Goal: Task Accomplishment & Management: Manage account settings

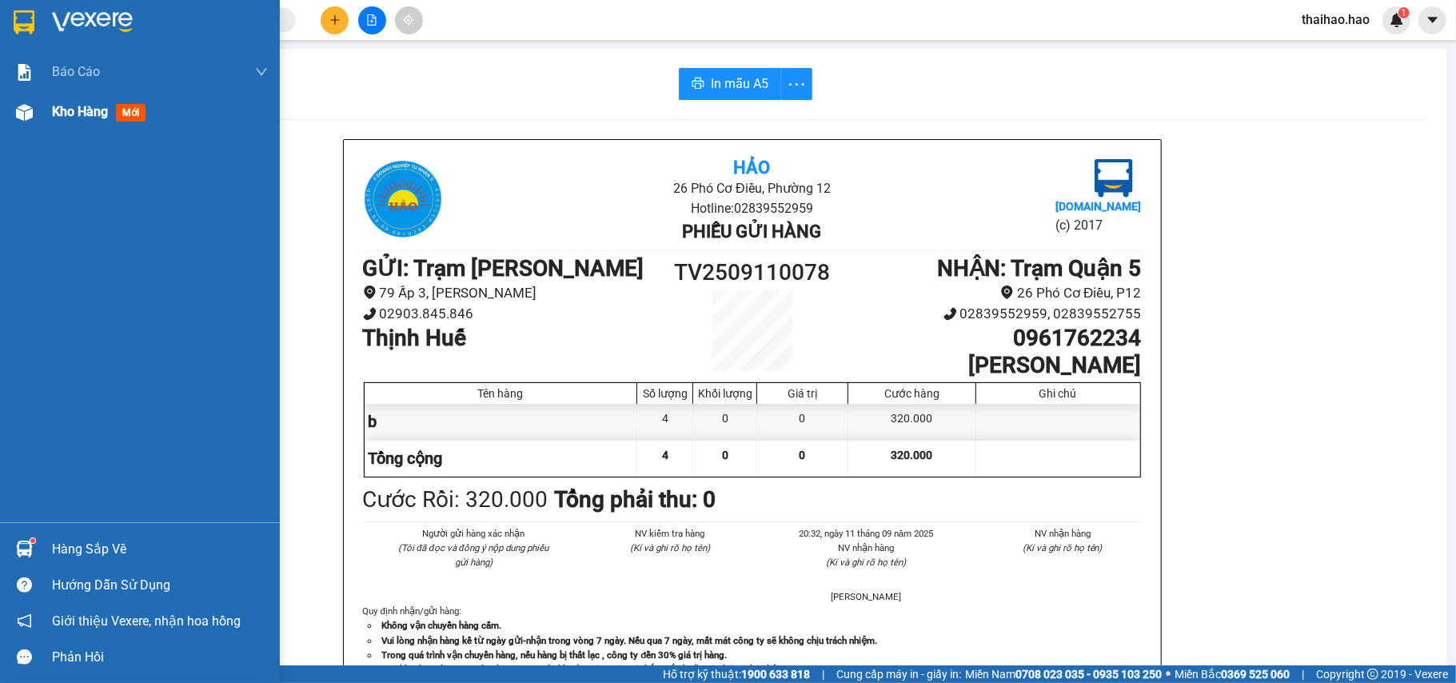
click at [61, 106] on span "Kho hàng" at bounding box center [80, 111] width 56 height 15
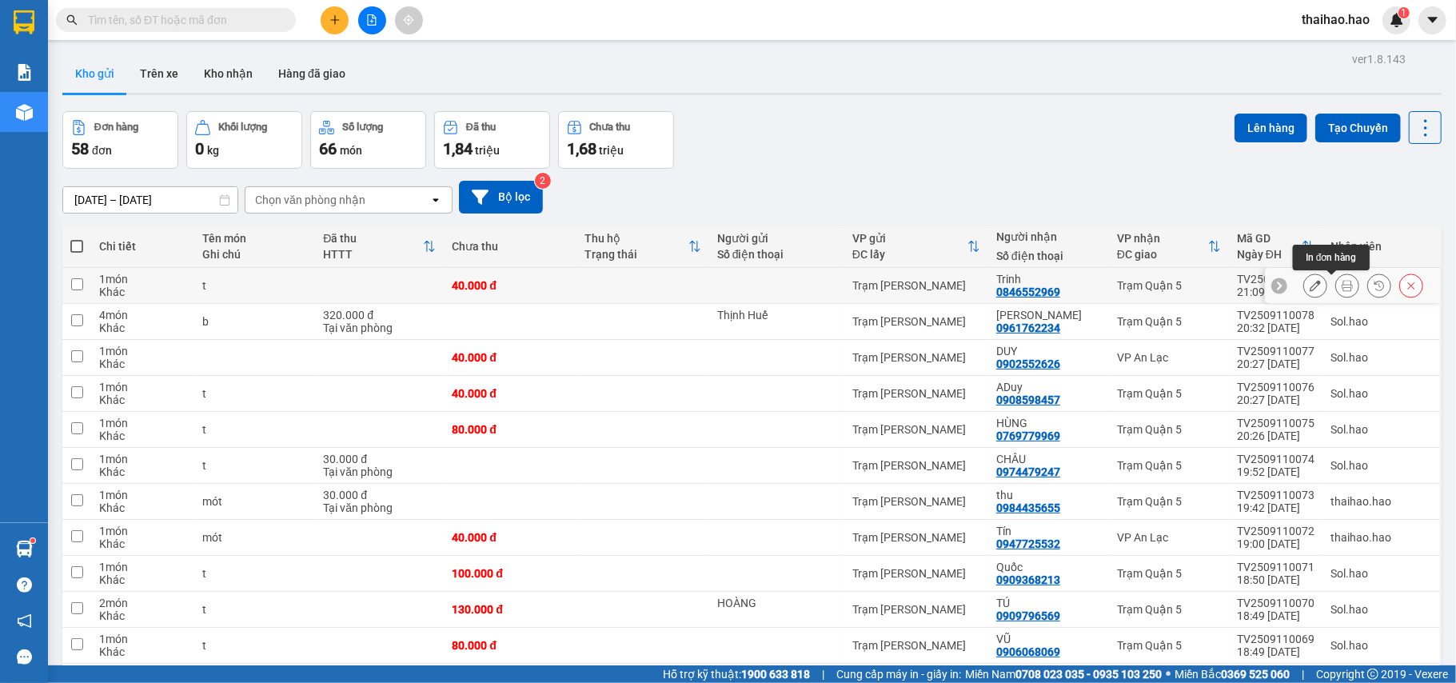
click at [1342, 288] on icon at bounding box center [1347, 285] width 11 height 11
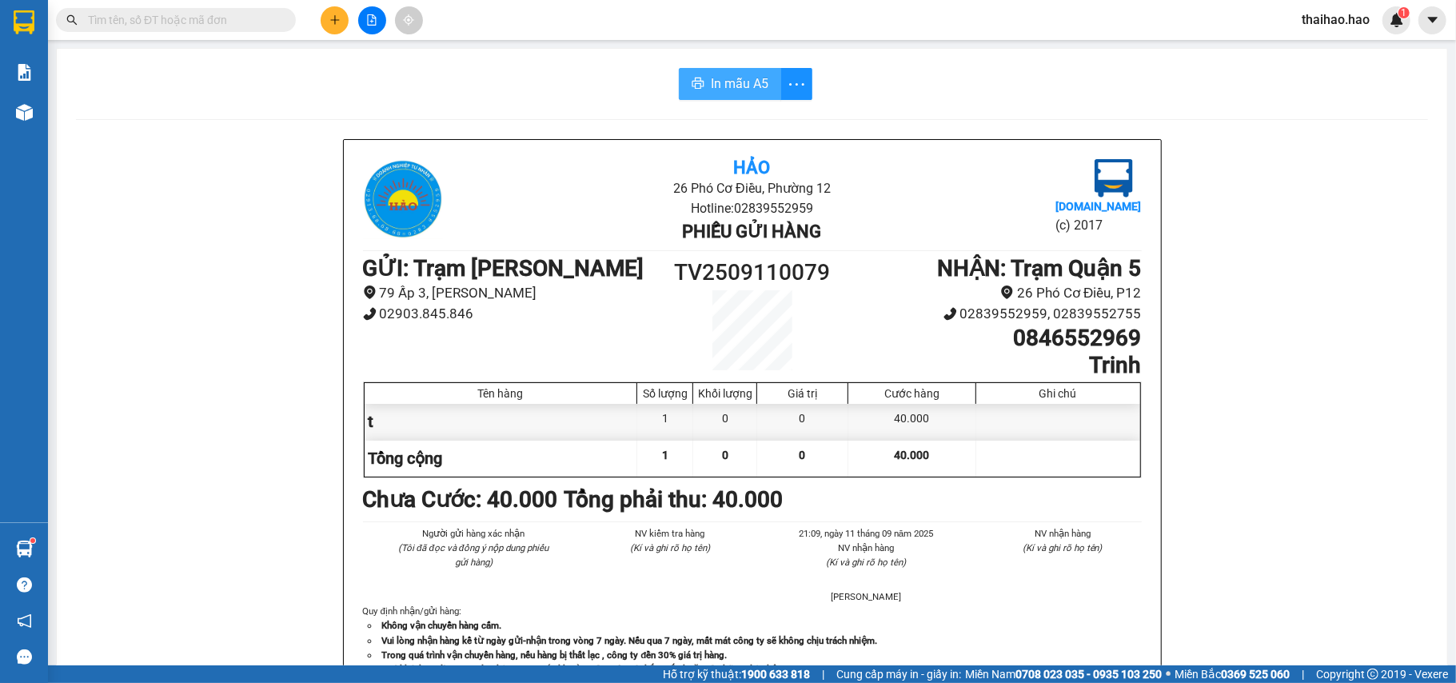
click at [724, 80] on span "In mẫu A5" at bounding box center [740, 84] width 58 height 20
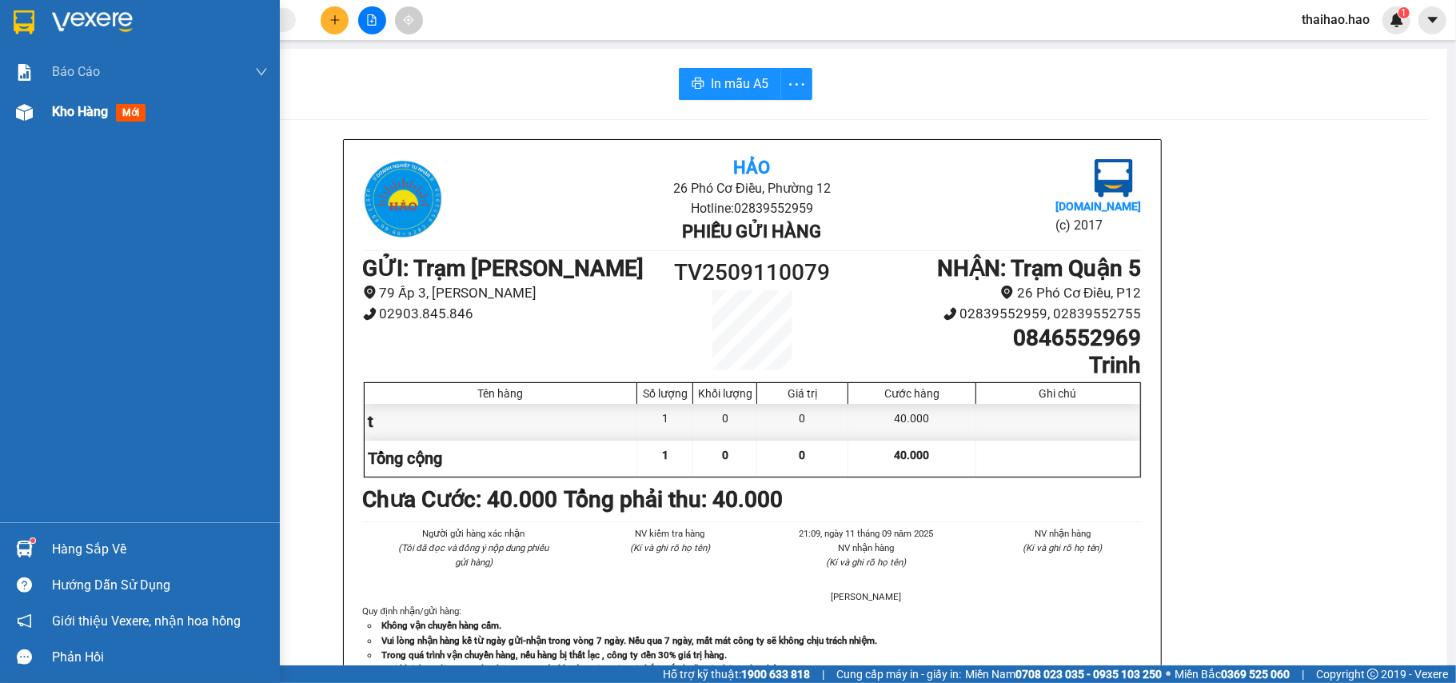
click at [67, 104] on span "Kho hàng" at bounding box center [80, 111] width 56 height 15
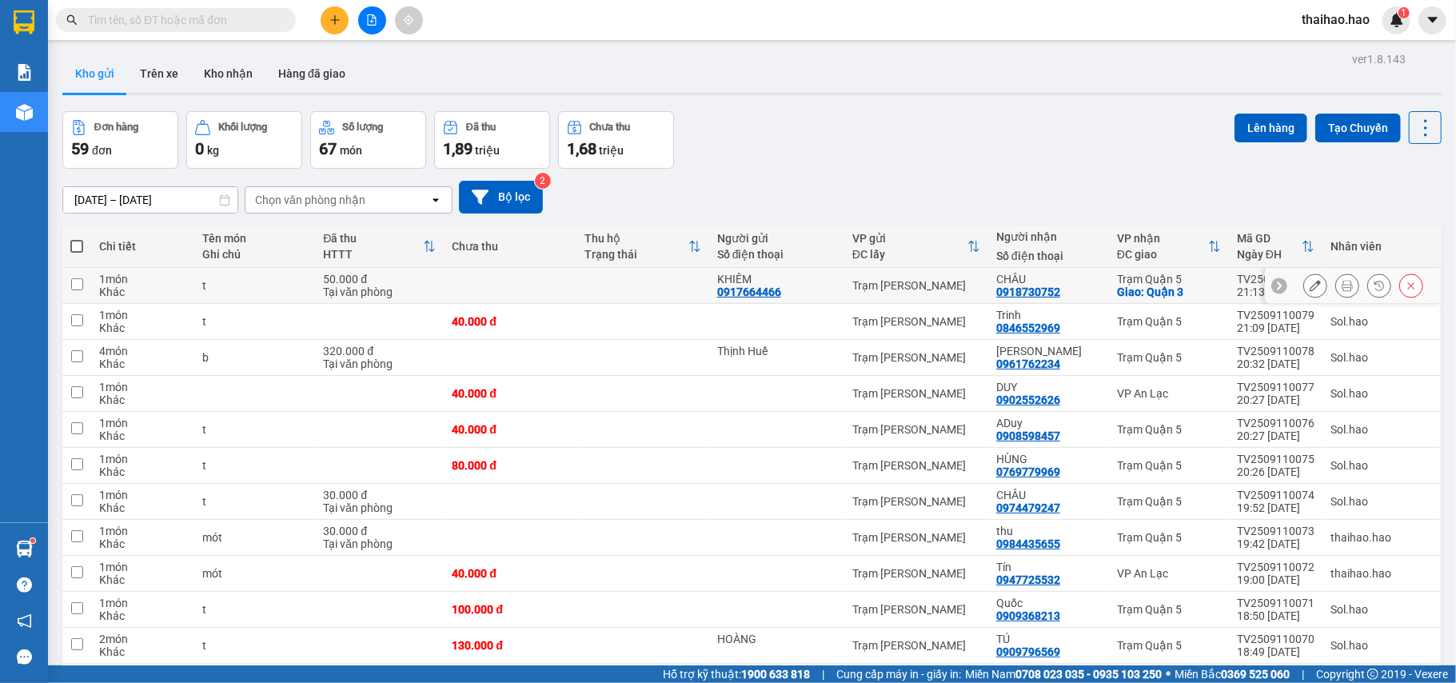
click at [1336, 283] on button at bounding box center [1347, 286] width 22 height 28
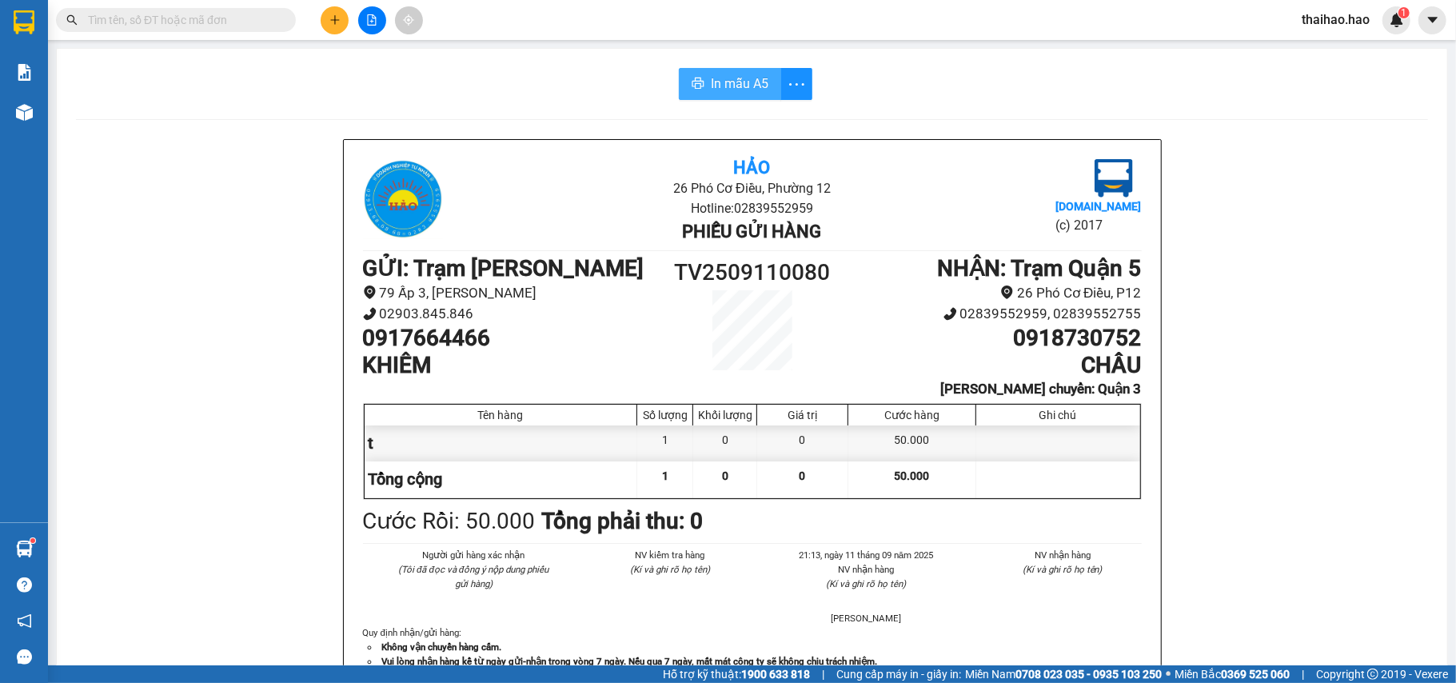
click at [718, 99] on div "In mẫu A5 Hảo 26 Phó Cơ Điều, [PERSON_NAME] 12 Hotline: 02839552959 Phiếu gửi h…" at bounding box center [752, 690] width 1391 height 1282
click at [739, 65] on div "In mẫu A5 Hảo 26 Phó Cơ Điều, [PERSON_NAME] 12 Hotline: 02839552959 Phiếu gửi h…" at bounding box center [752, 690] width 1391 height 1282
click at [717, 78] on span "In mẫu A5" at bounding box center [740, 84] width 58 height 20
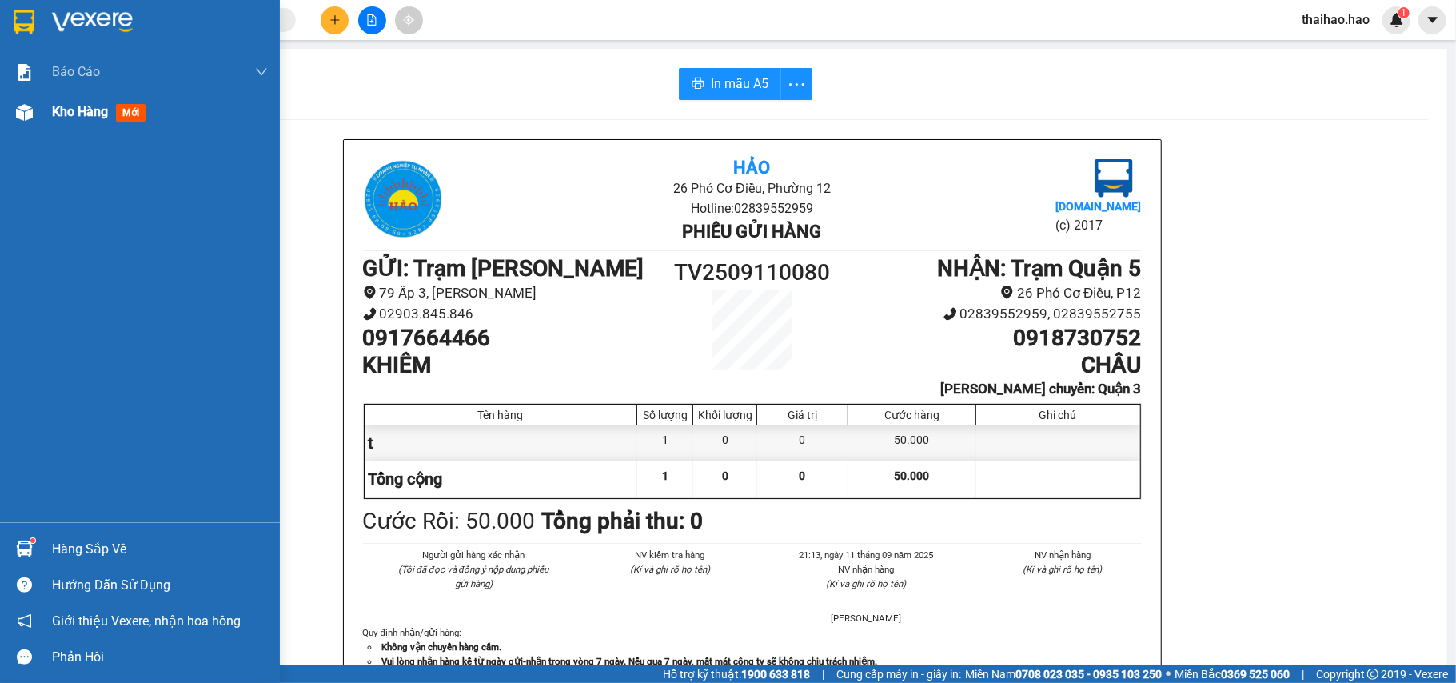
click at [66, 109] on span "Kho hàng" at bounding box center [80, 111] width 56 height 15
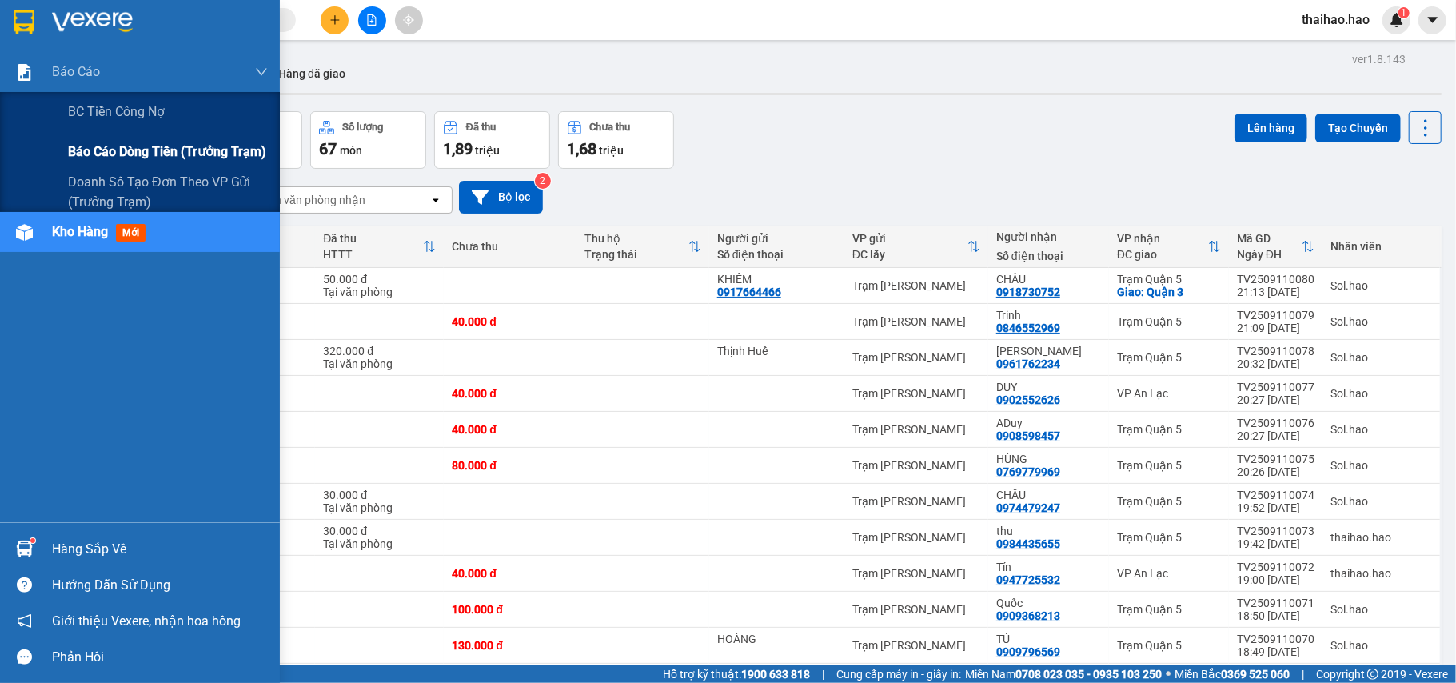
click at [167, 146] on span "Báo cáo dòng tiền (trưởng trạm)" at bounding box center [167, 152] width 198 height 20
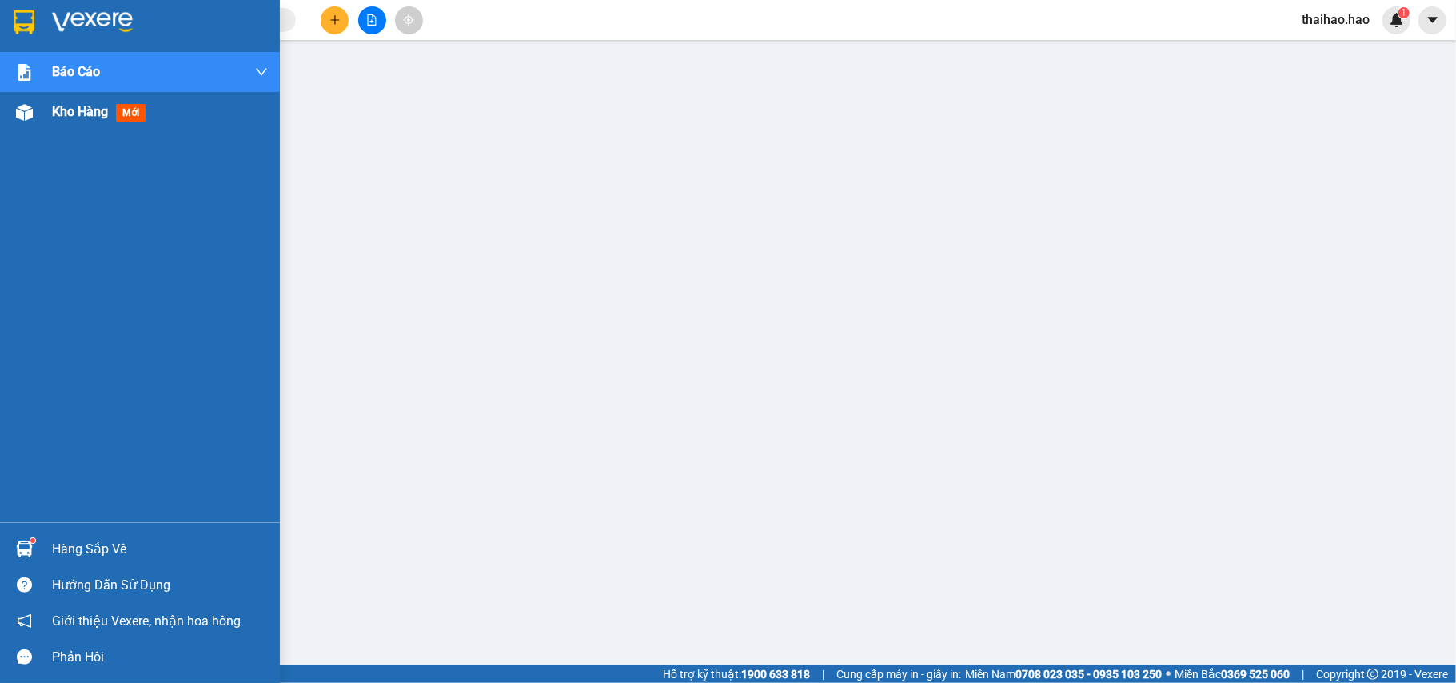
click at [91, 118] on span "Kho hàng" at bounding box center [80, 111] width 56 height 15
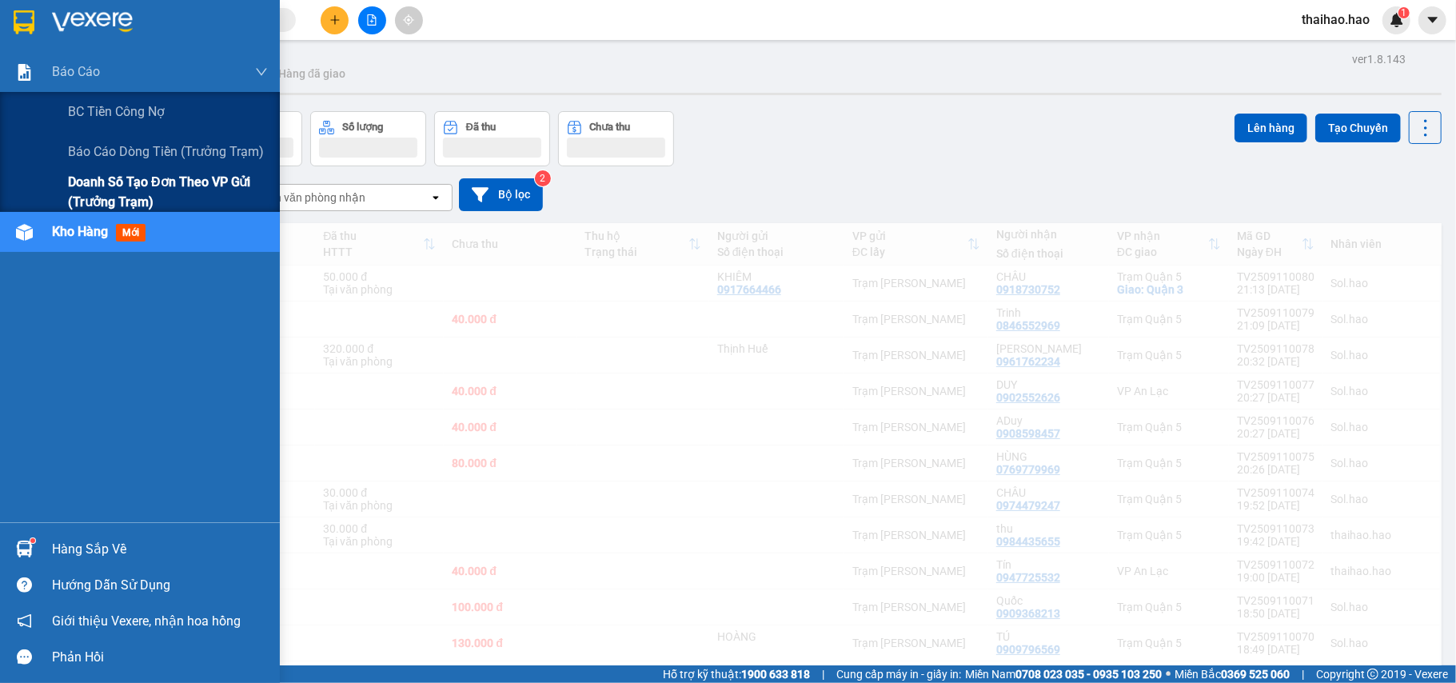
click at [103, 182] on span "Doanh số tạo đơn theo VP gửi (trưởng trạm)" at bounding box center [168, 192] width 200 height 40
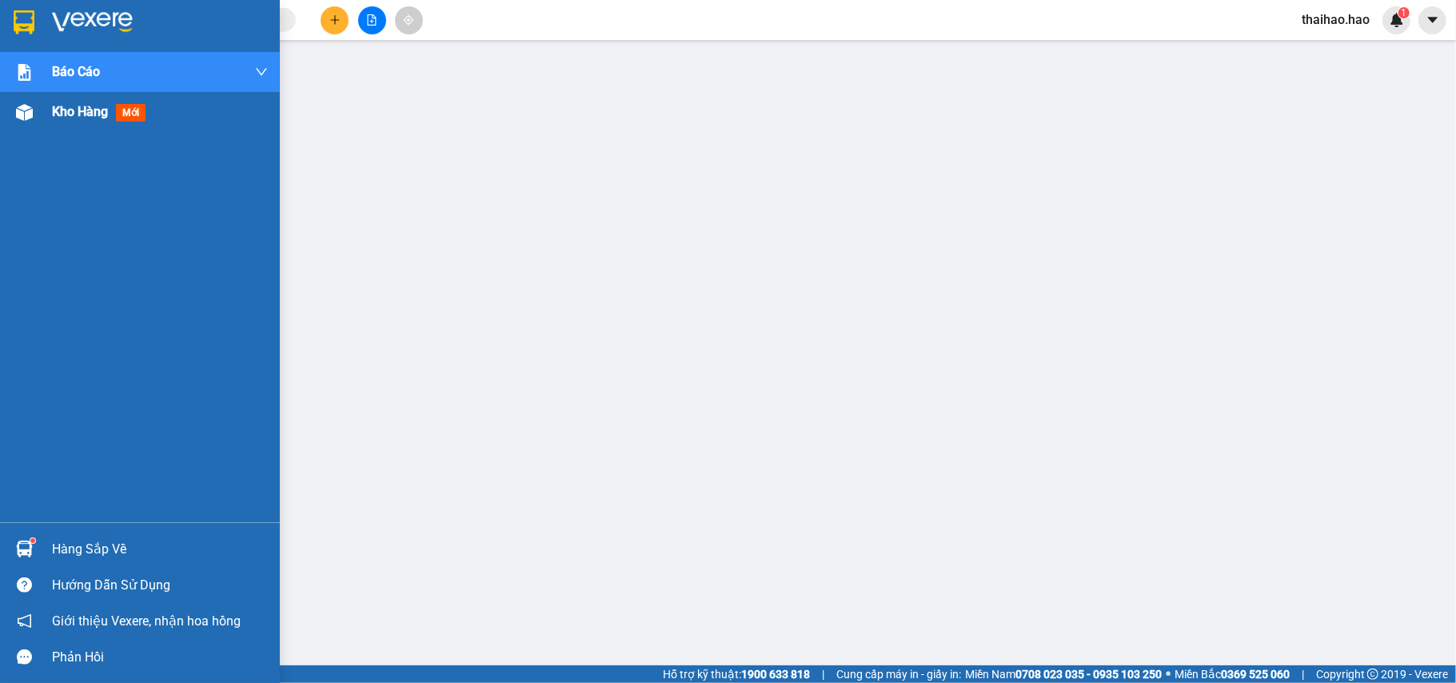
click at [62, 117] on span "Kho hàng" at bounding box center [80, 111] width 56 height 15
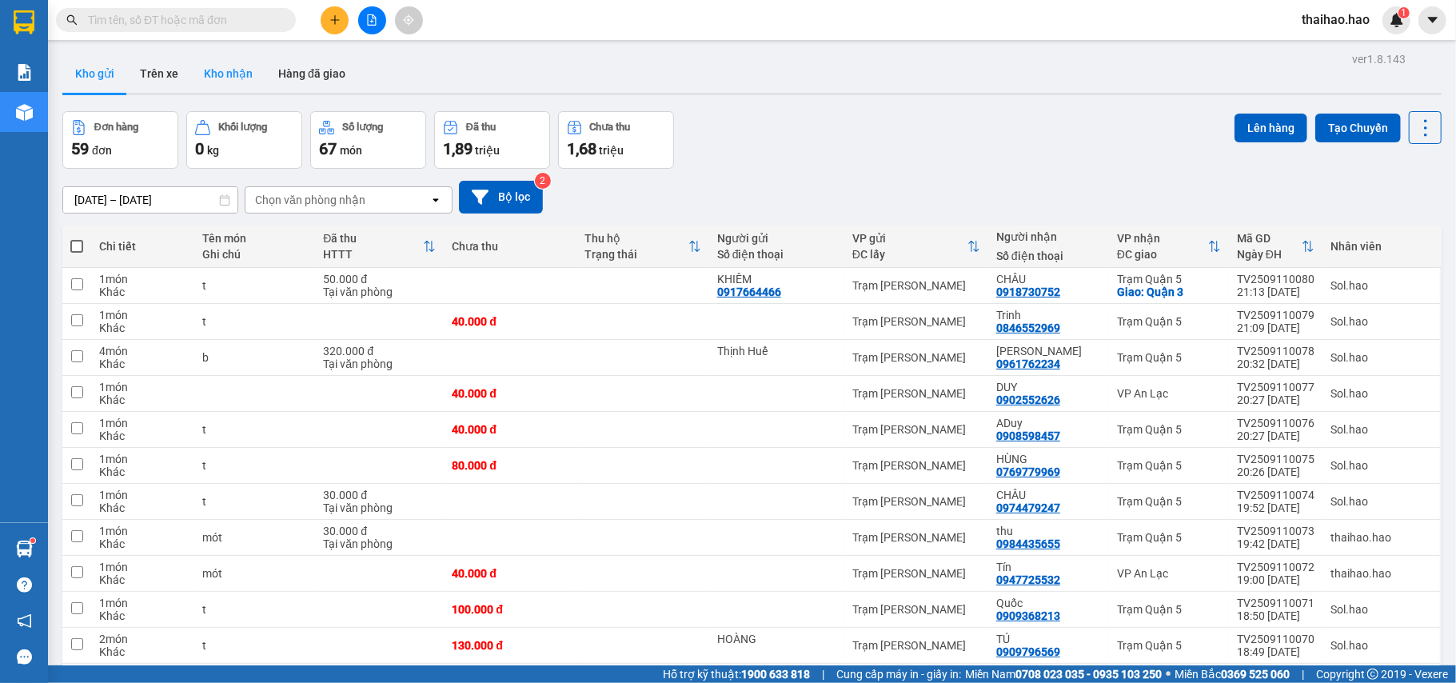
click at [229, 78] on button "Kho nhận" at bounding box center [228, 73] width 74 height 38
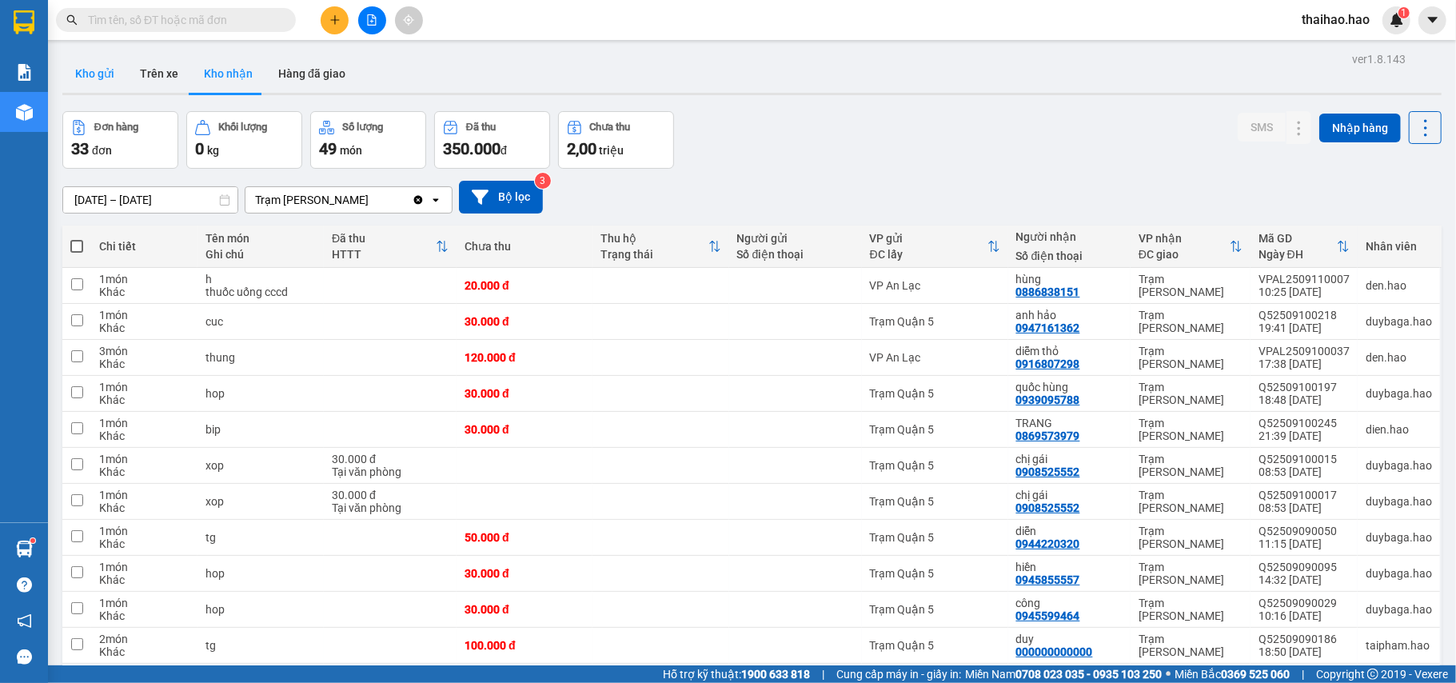
click at [114, 80] on button "Kho gửi" at bounding box center [94, 73] width 65 height 38
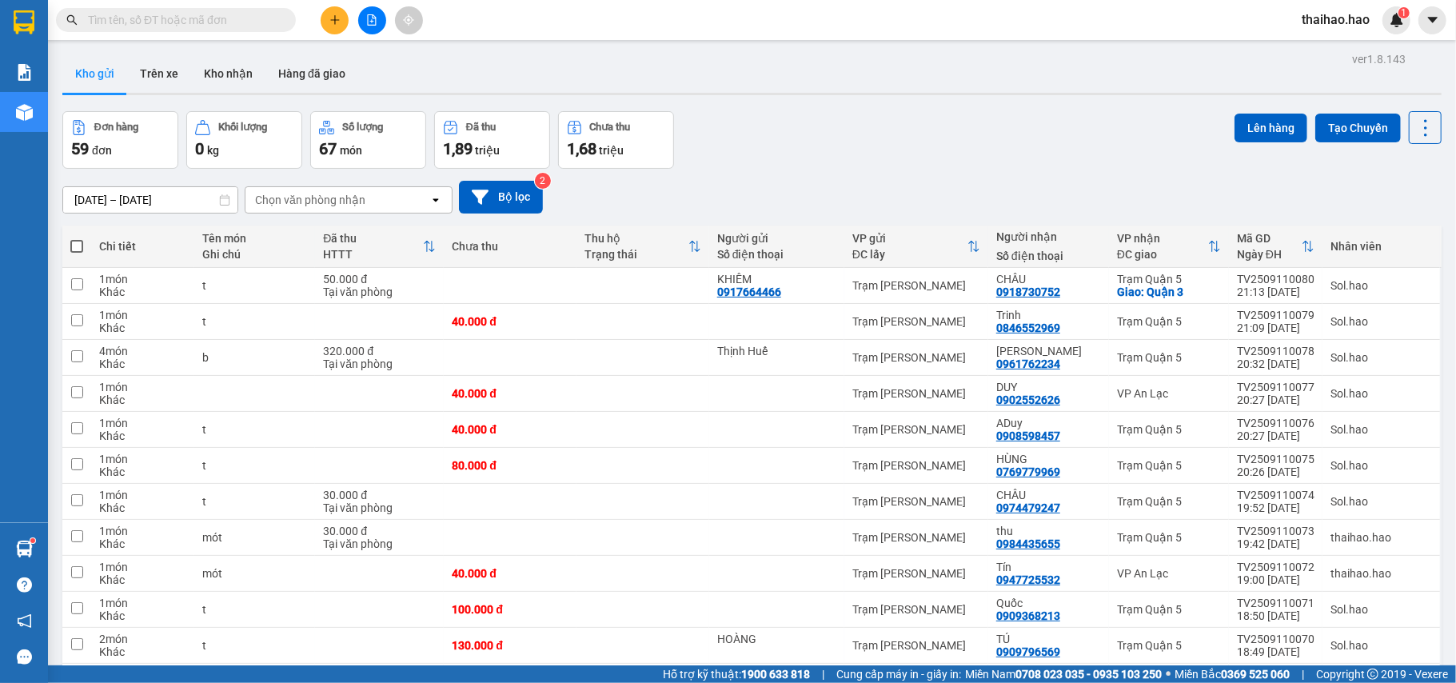
click at [281, 85] on button "Hàng đã giao" at bounding box center [312, 73] width 93 height 38
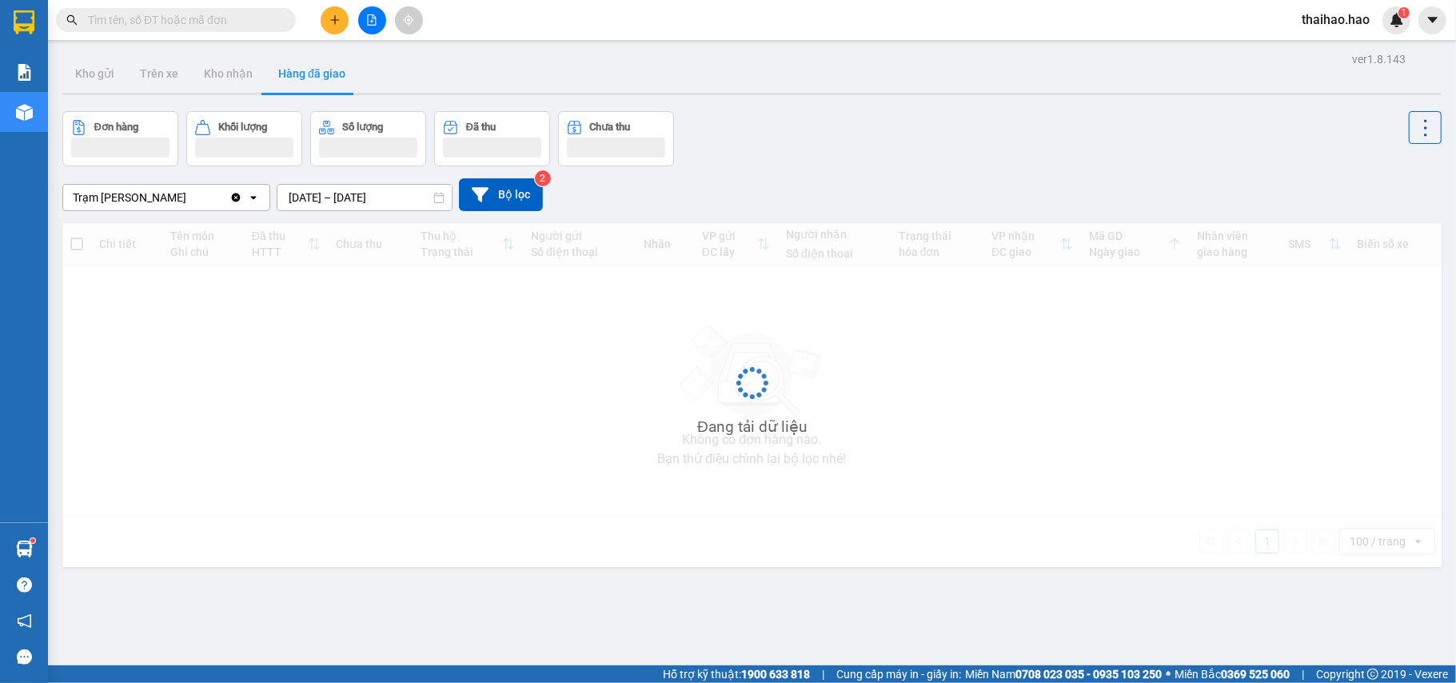
click at [281, 83] on button "Hàng đã giao" at bounding box center [312, 73] width 93 height 38
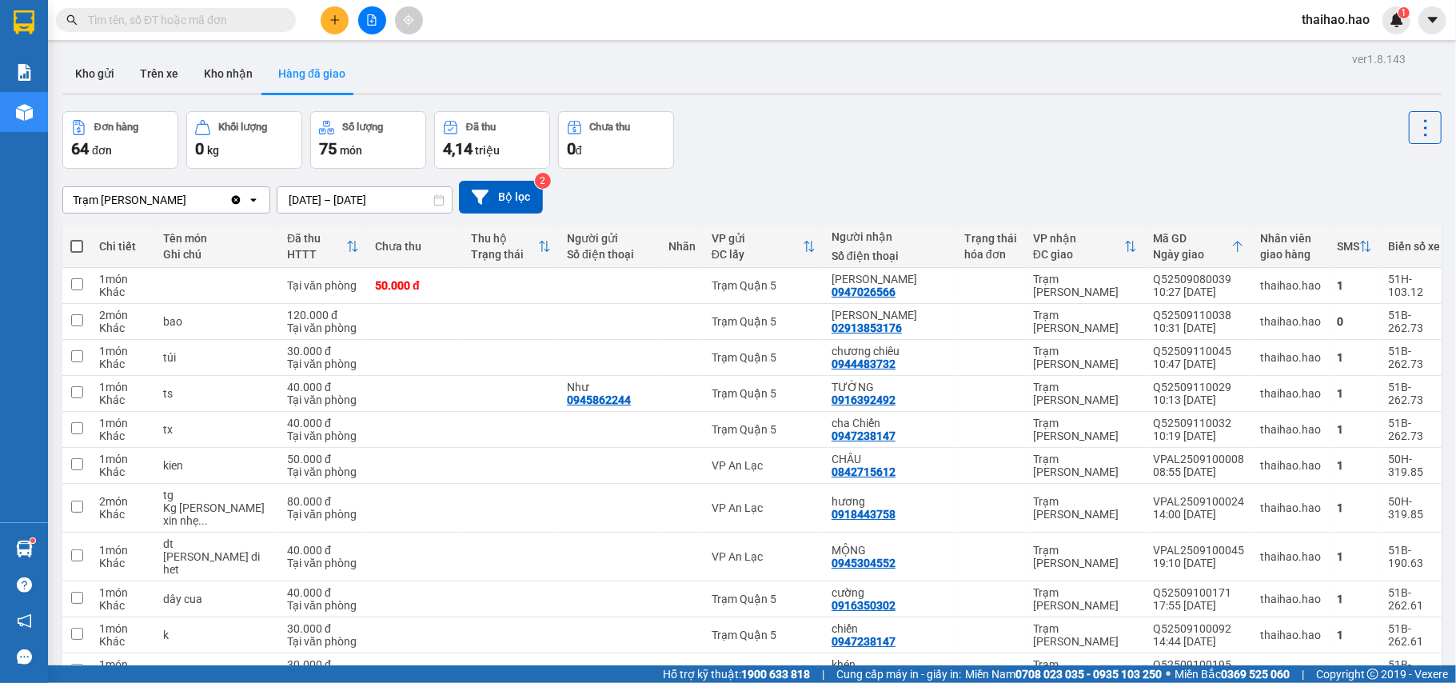
click at [243, 23] on input "text" at bounding box center [182, 20] width 189 height 18
click at [94, 72] on button "Kho gửi" at bounding box center [94, 73] width 65 height 38
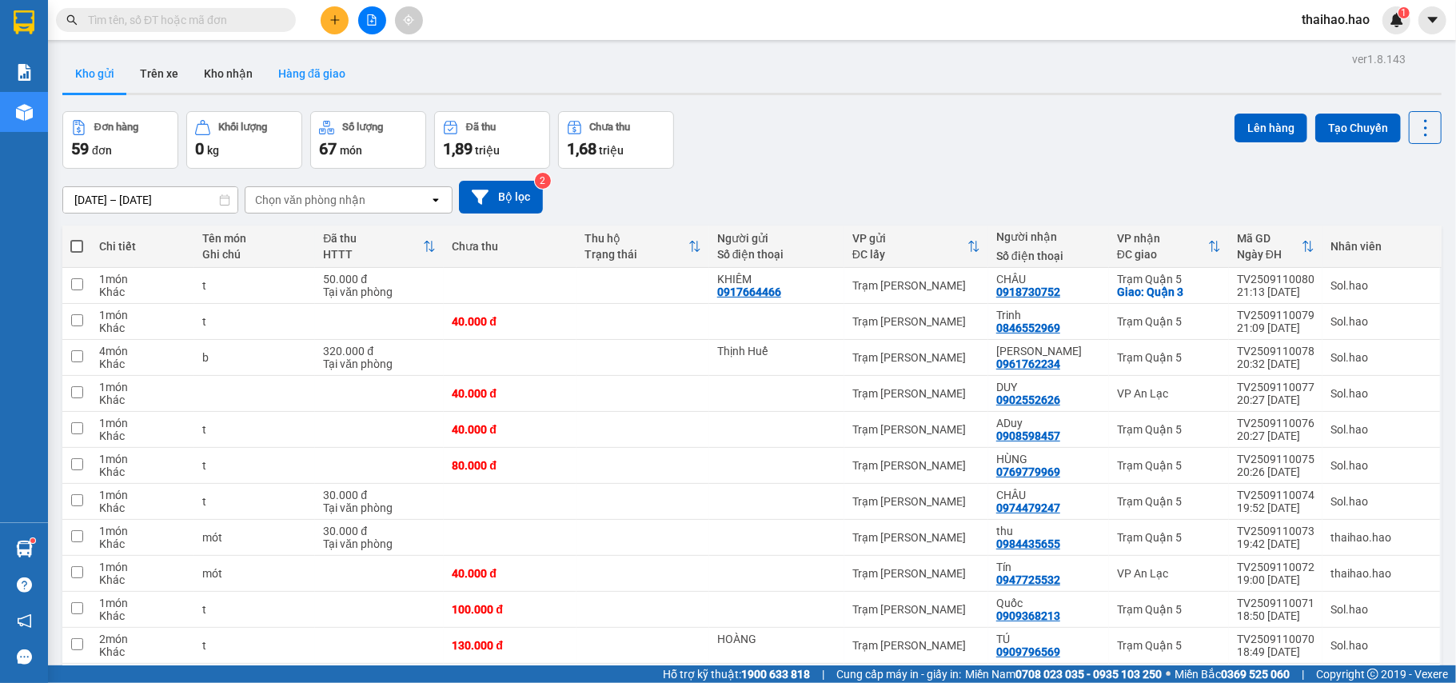
click at [336, 70] on button "Hàng đã giao" at bounding box center [312, 73] width 93 height 38
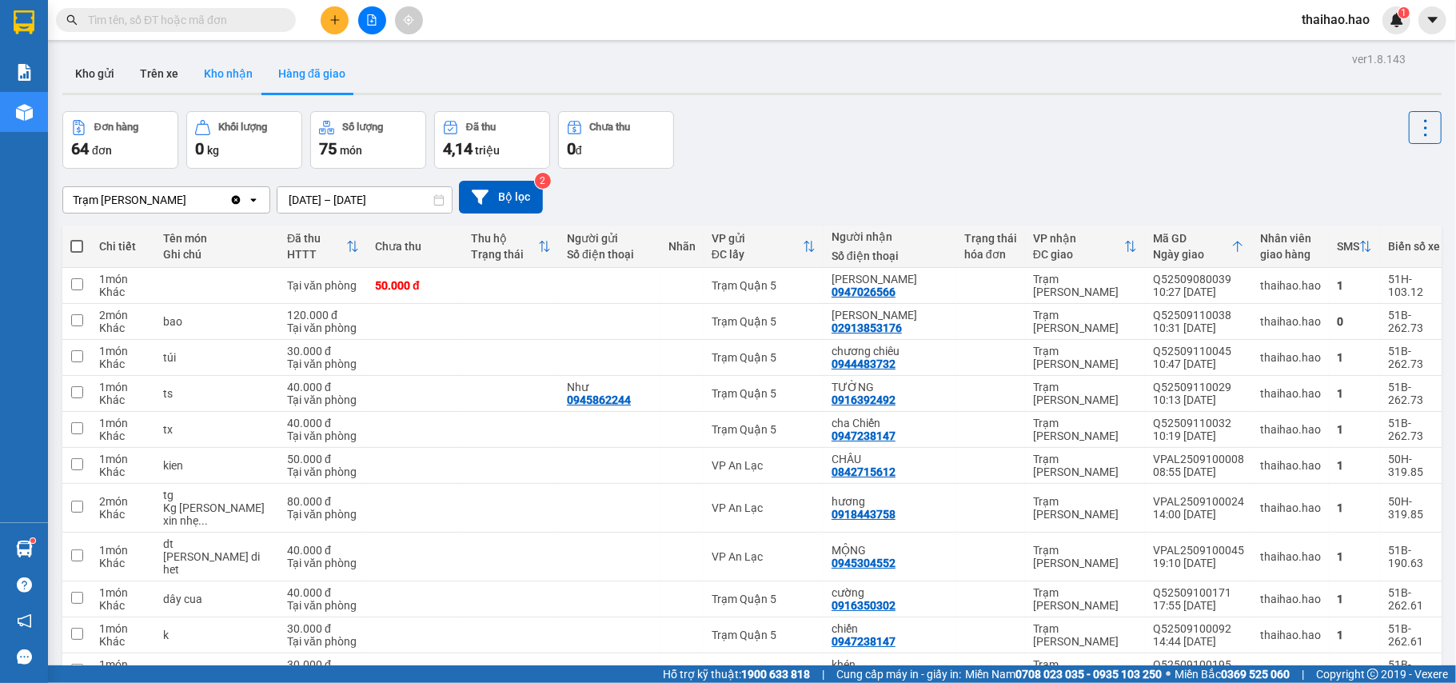
click at [208, 69] on button "Kho nhận" at bounding box center [228, 73] width 74 height 38
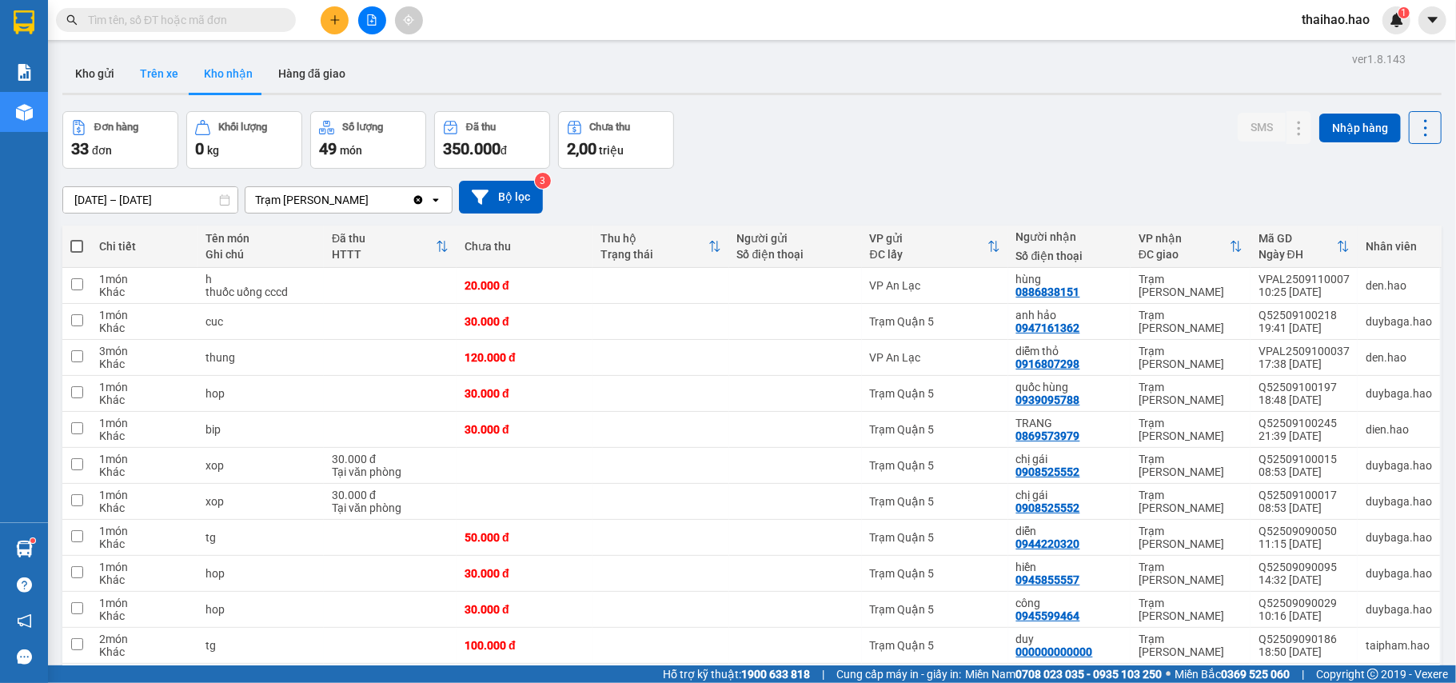
click at [186, 59] on button "Trên xe" at bounding box center [159, 73] width 64 height 38
type input "[DATE] – [DATE]"
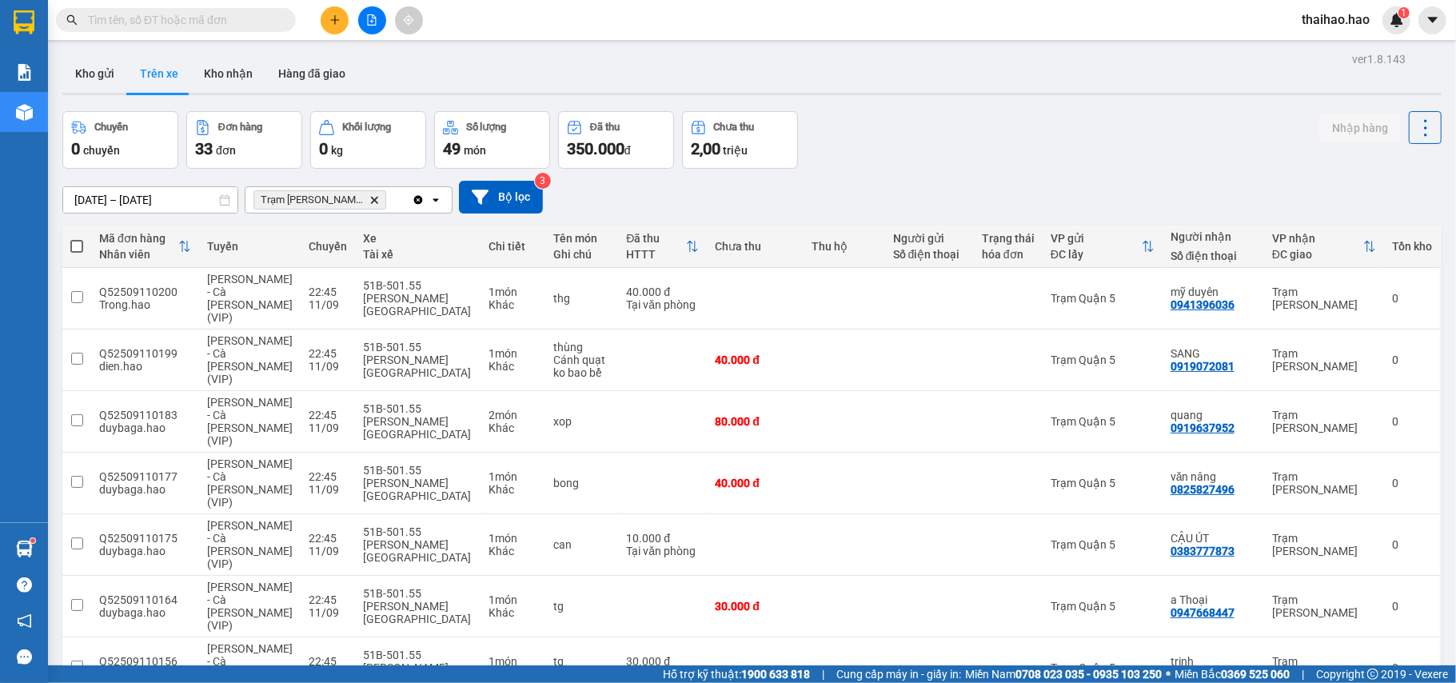
click at [1335, 130] on button "Nhập hàng" at bounding box center [1361, 128] width 82 height 29
checkbox input "false"
